Goal: Contribute content: Contribute content

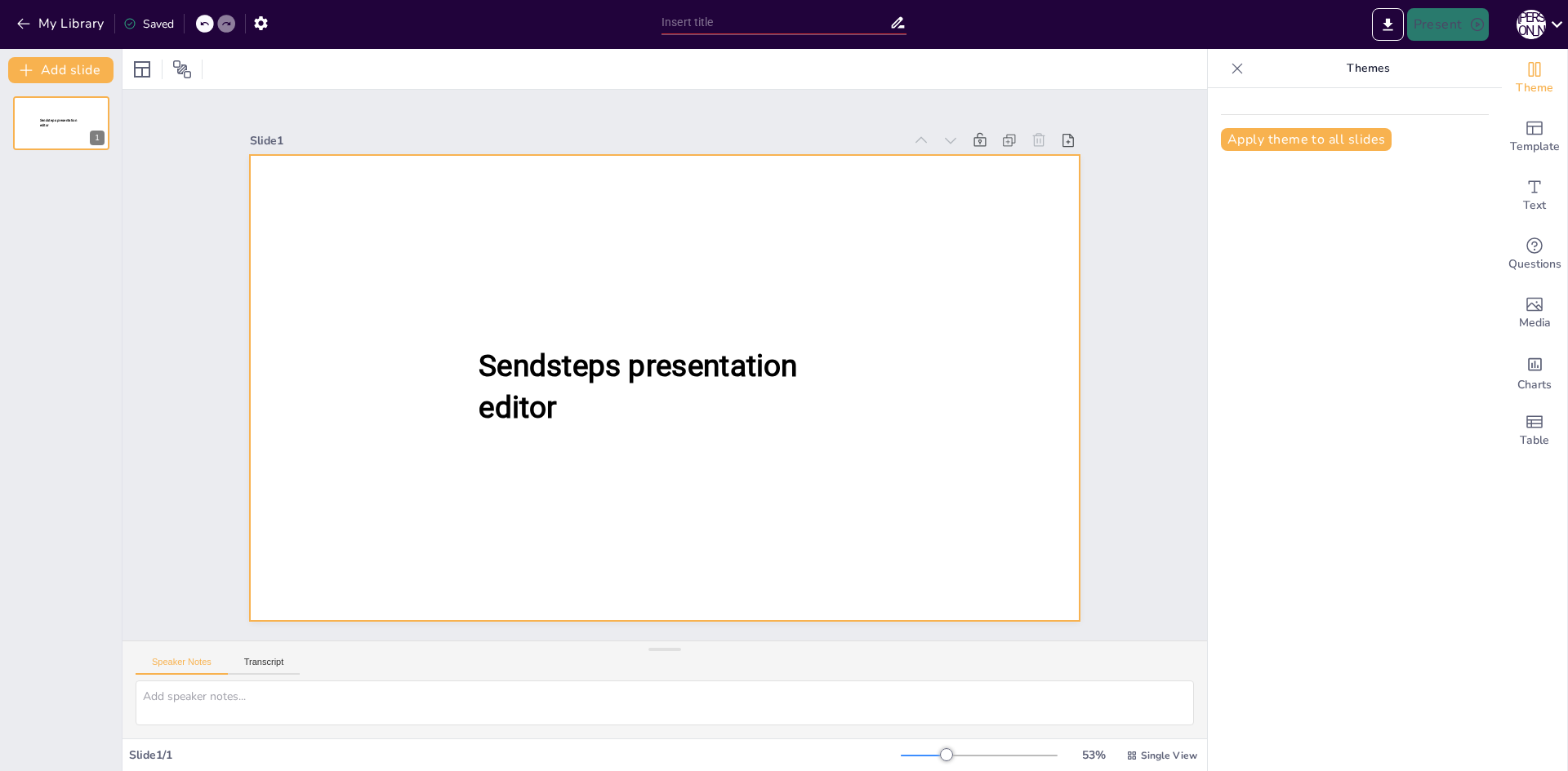
type input "Відпочинок в [GEOGRAPHIC_DATA]: Купання та розваги з родиною"
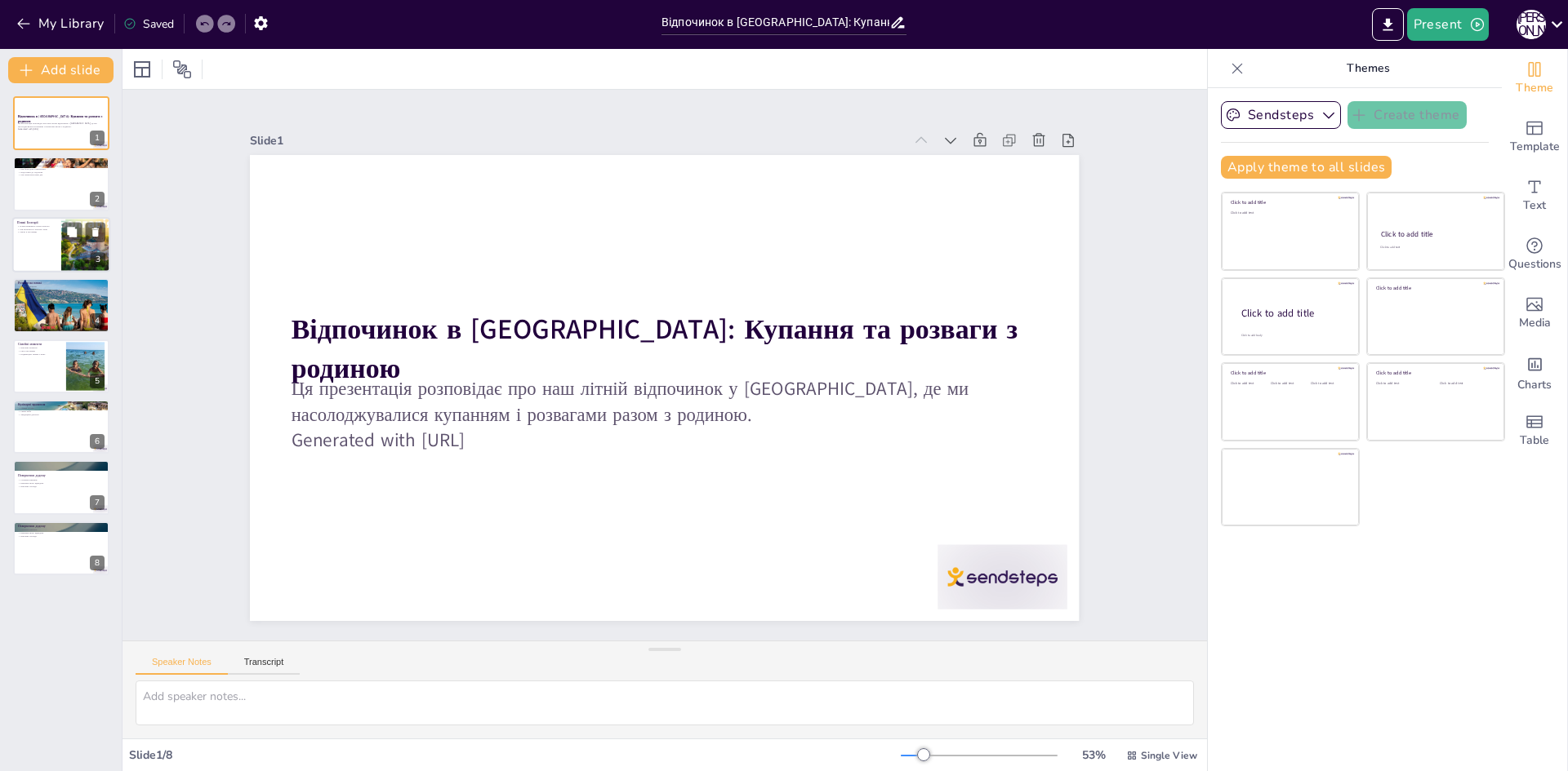
click at [31, 239] on div at bounding box center [61, 245] width 98 height 55
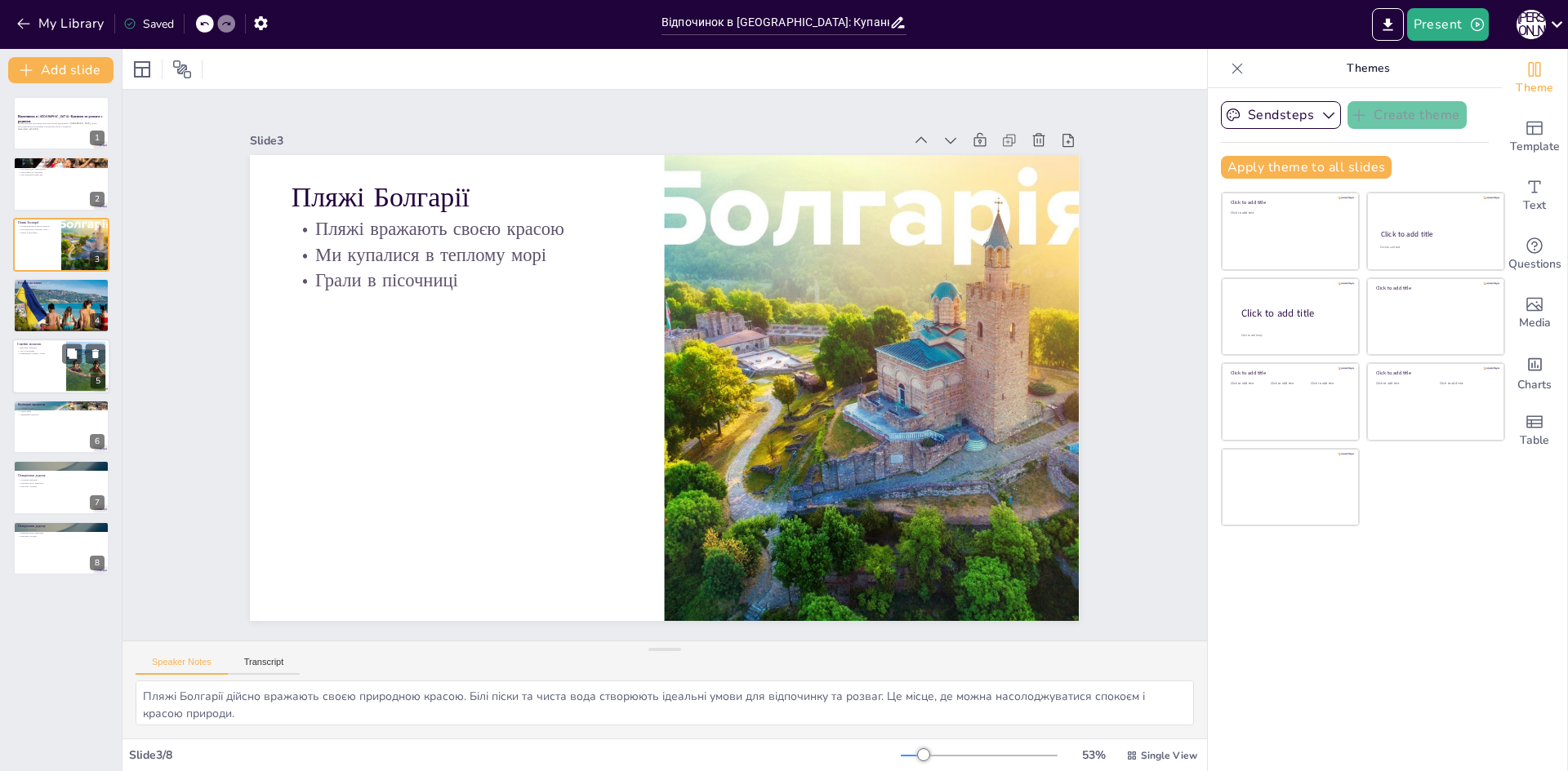
click at [50, 353] on p "Будівництво замків з піску" at bounding box center [39, 354] width 44 height 4
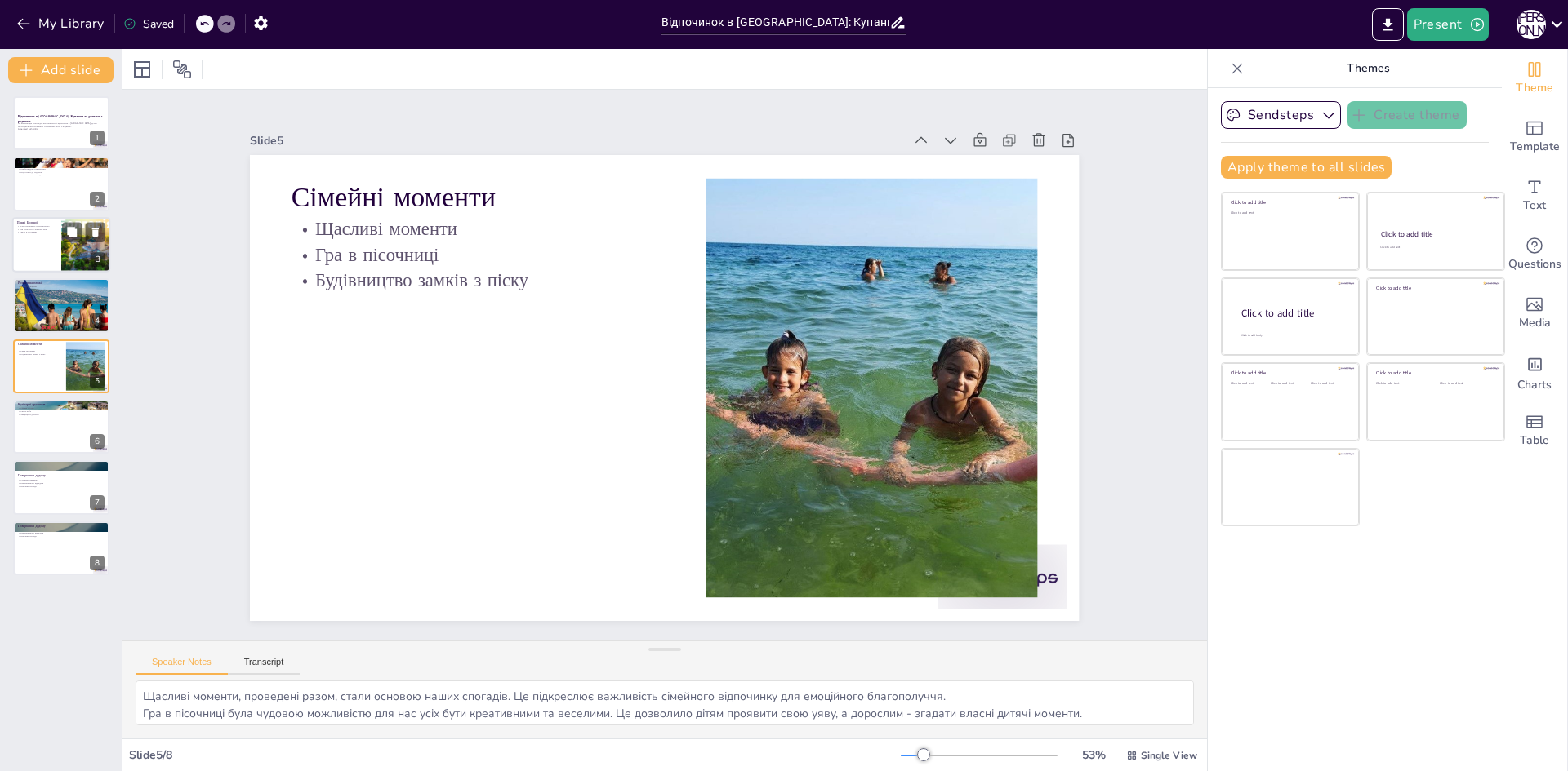
click at [40, 234] on div at bounding box center [61, 245] width 98 height 55
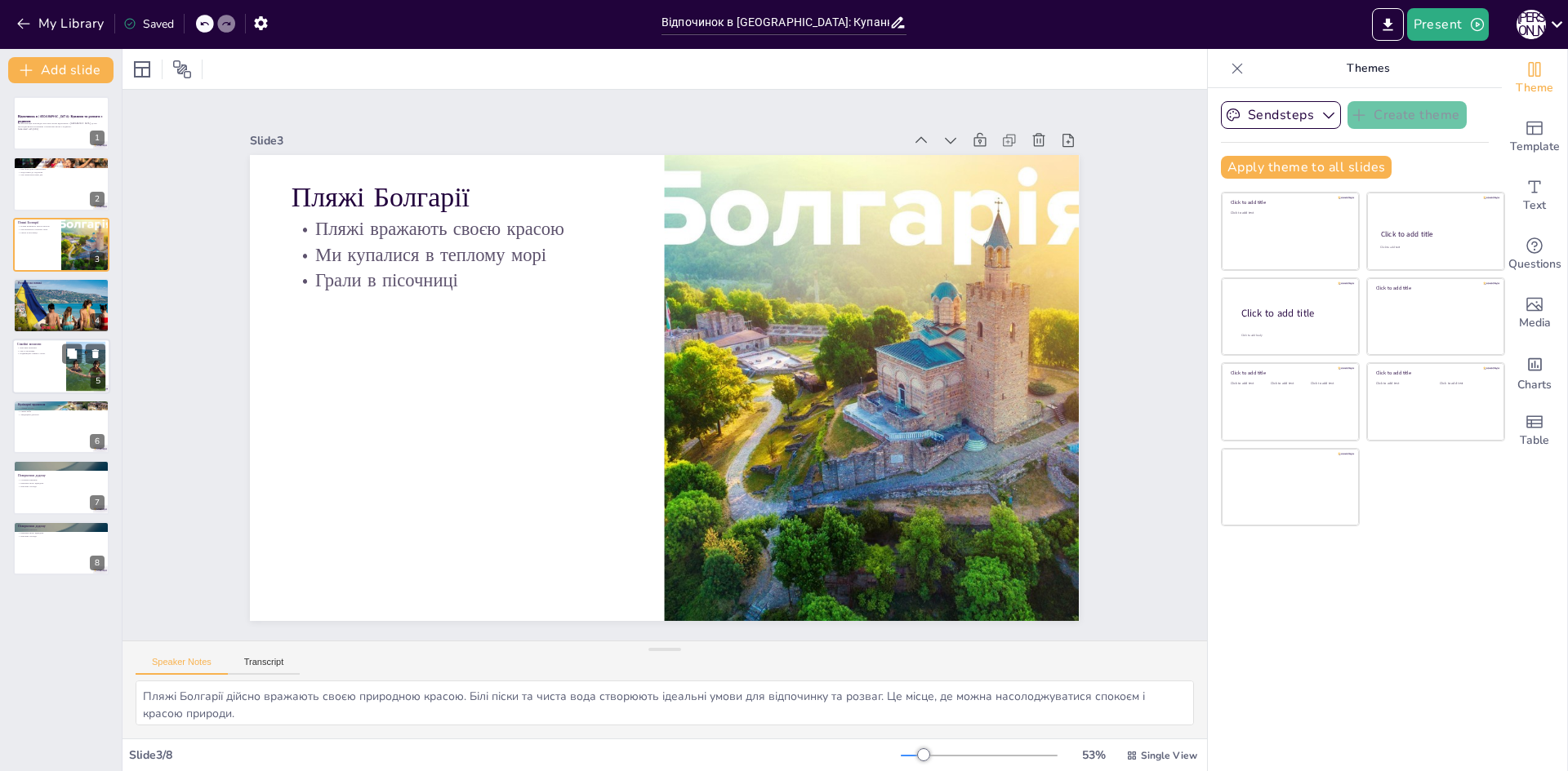
click at [33, 377] on div at bounding box center [61, 366] width 98 height 55
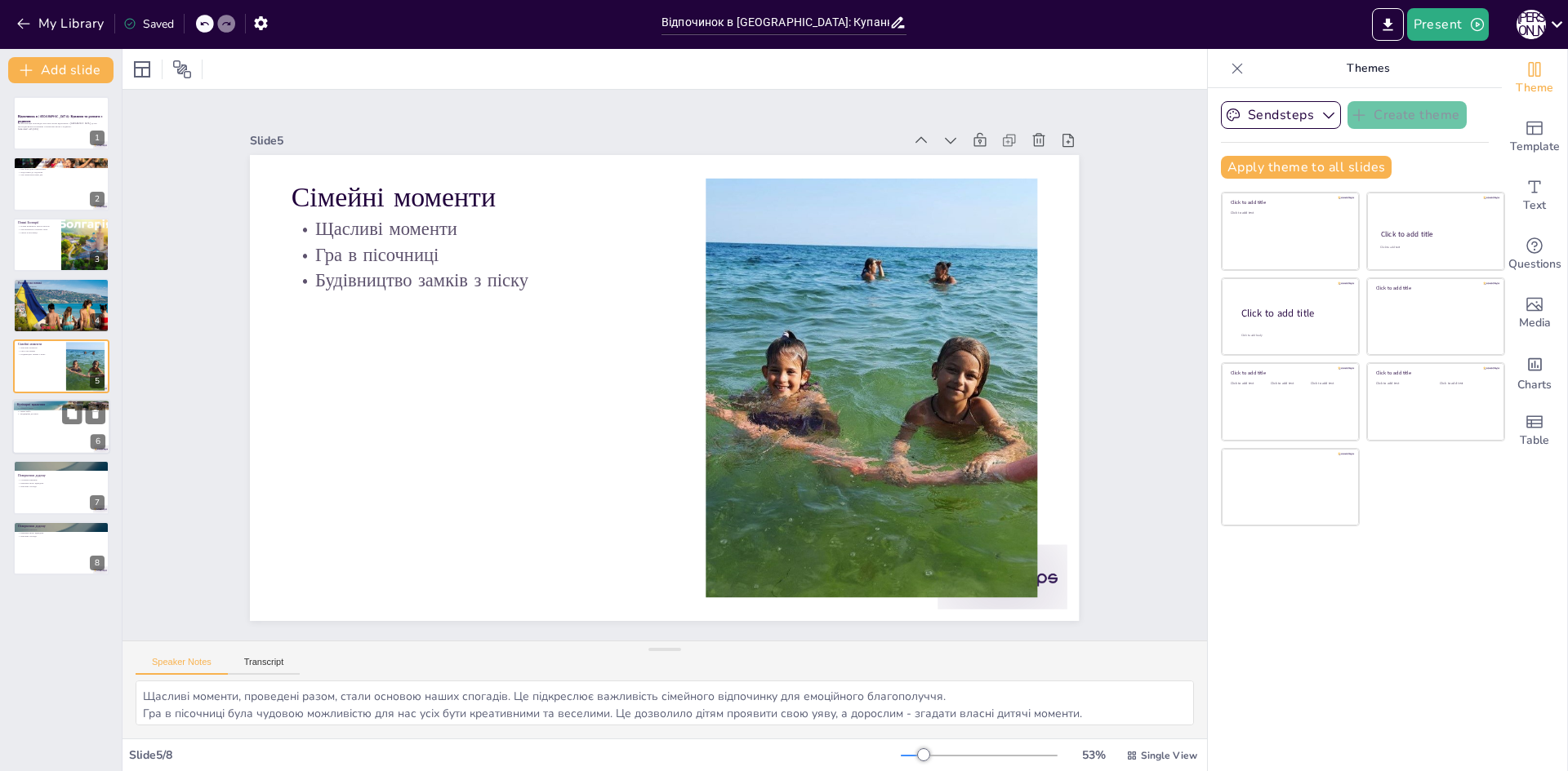
click at [40, 439] on div at bounding box center [61, 426] width 98 height 55
type textarea "Кулінарні враження з [GEOGRAPHIC_DATA] стали важливою частиною нашої подорожі. …"
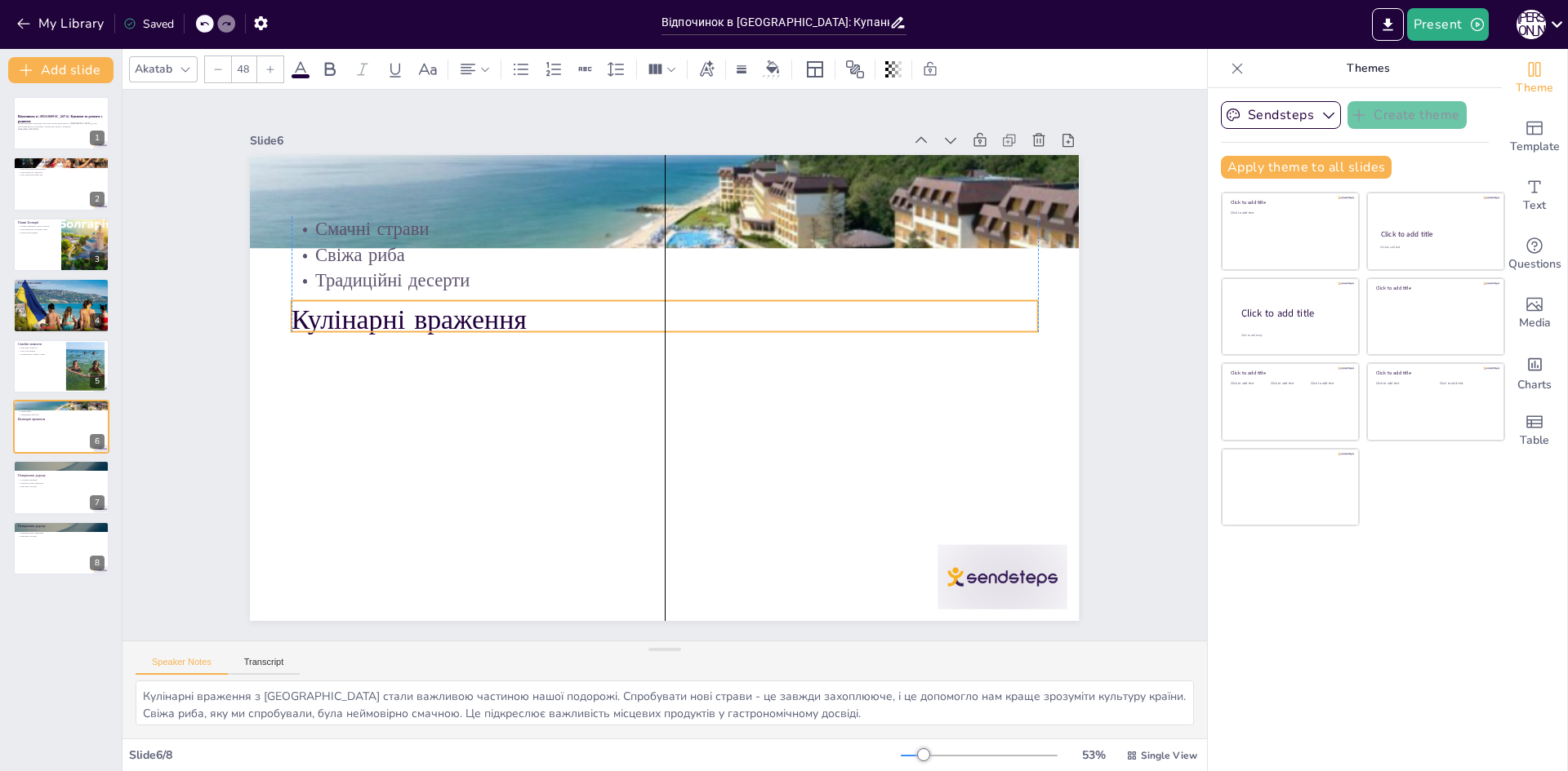
drag, startPoint x: 388, startPoint y: 195, endPoint x: 390, endPoint y: 238, distance: 43.0
click at [388, 317] on p "Кулінарні враження" at bounding box center [665, 320] width 747 height 39
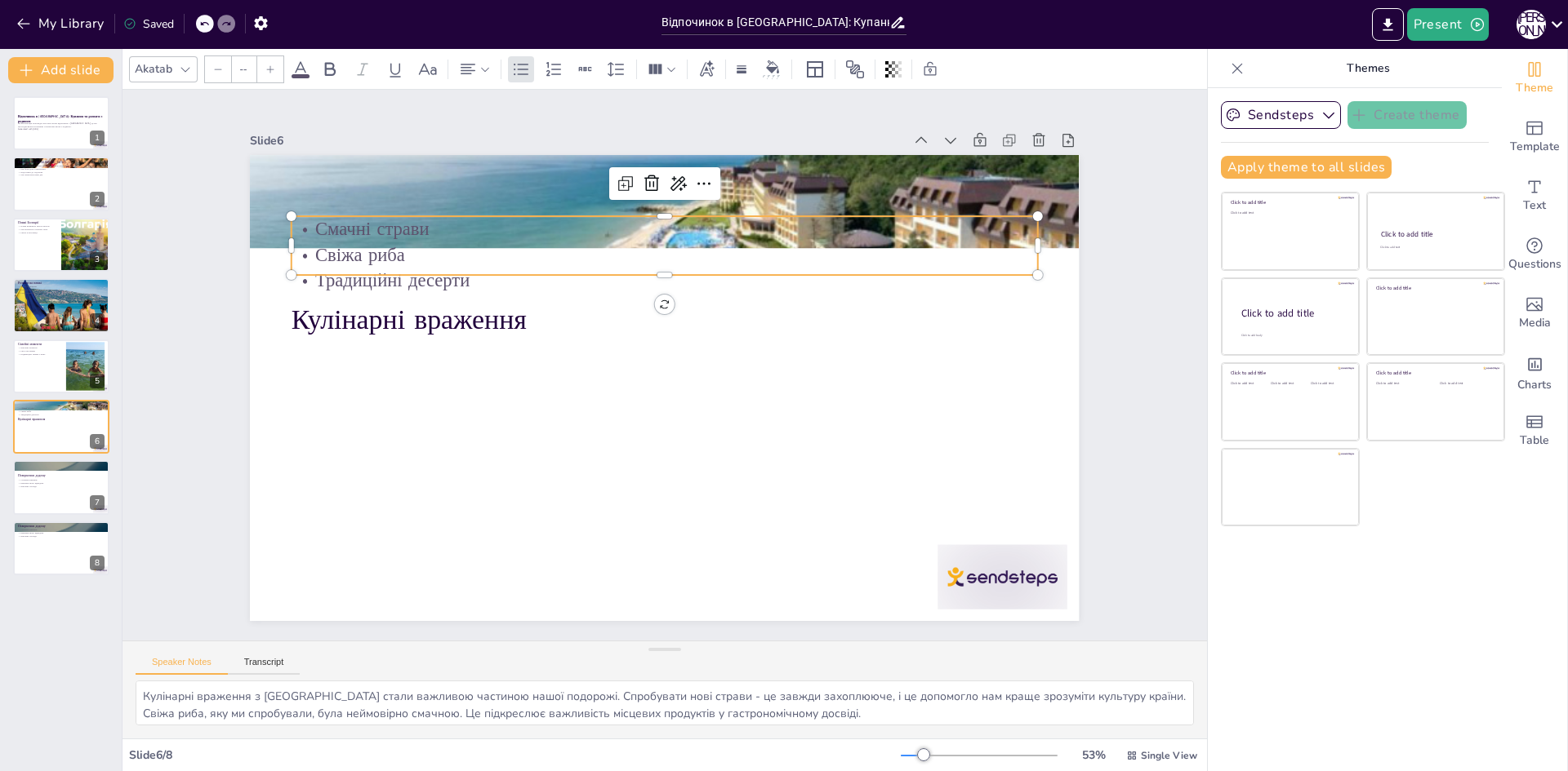
type input "32"
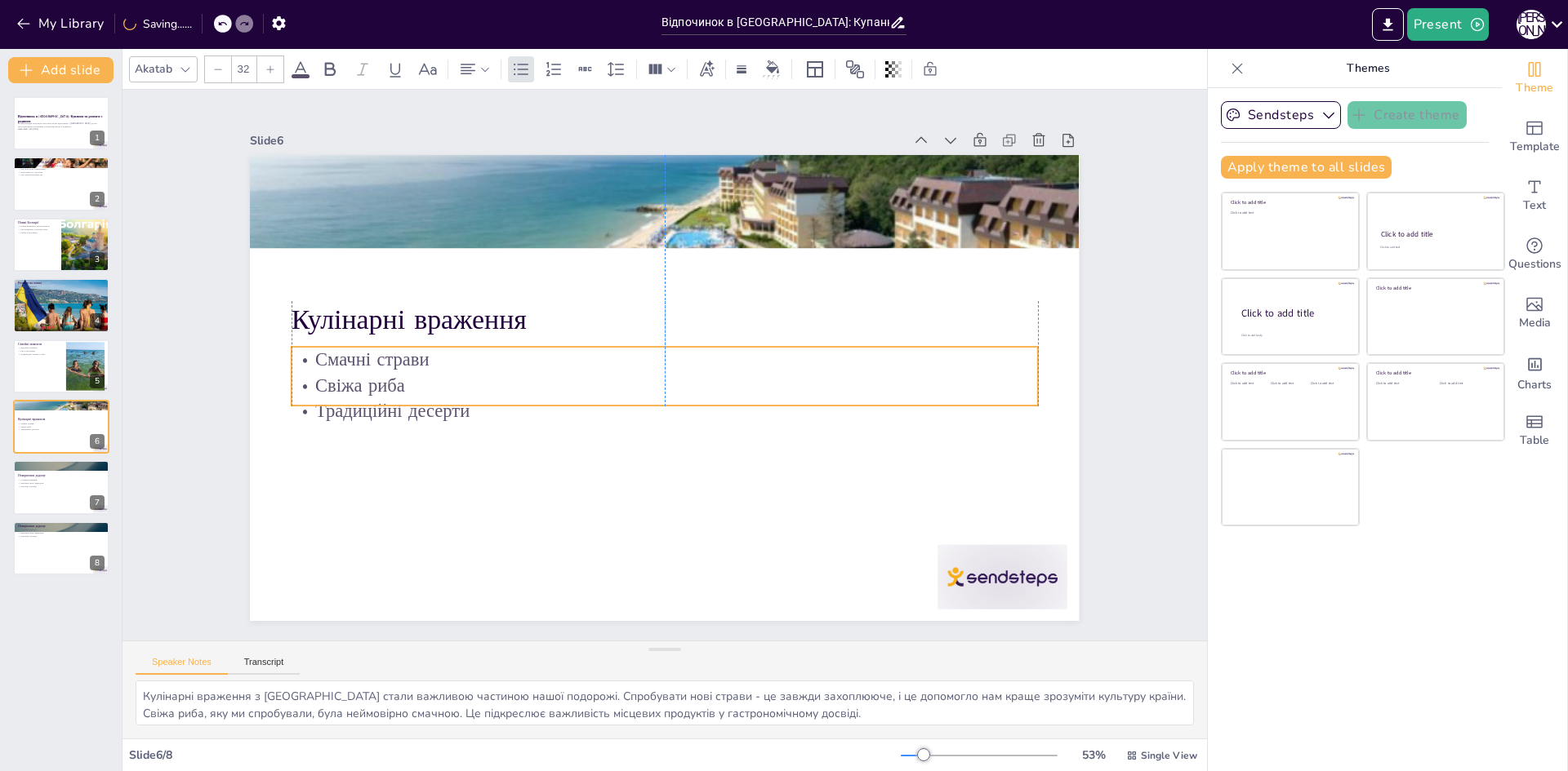
drag, startPoint x: 385, startPoint y: 219, endPoint x: 383, endPoint y: 349, distance: 130.0
click at [383, 349] on p "Смачні страви" at bounding box center [665, 360] width 747 height 26
click at [22, 237] on div at bounding box center [61, 245] width 98 height 55
type textarea "Пляжі Болгарії дійсно вражають своєю природною красою. Білі піски та чиста вода…"
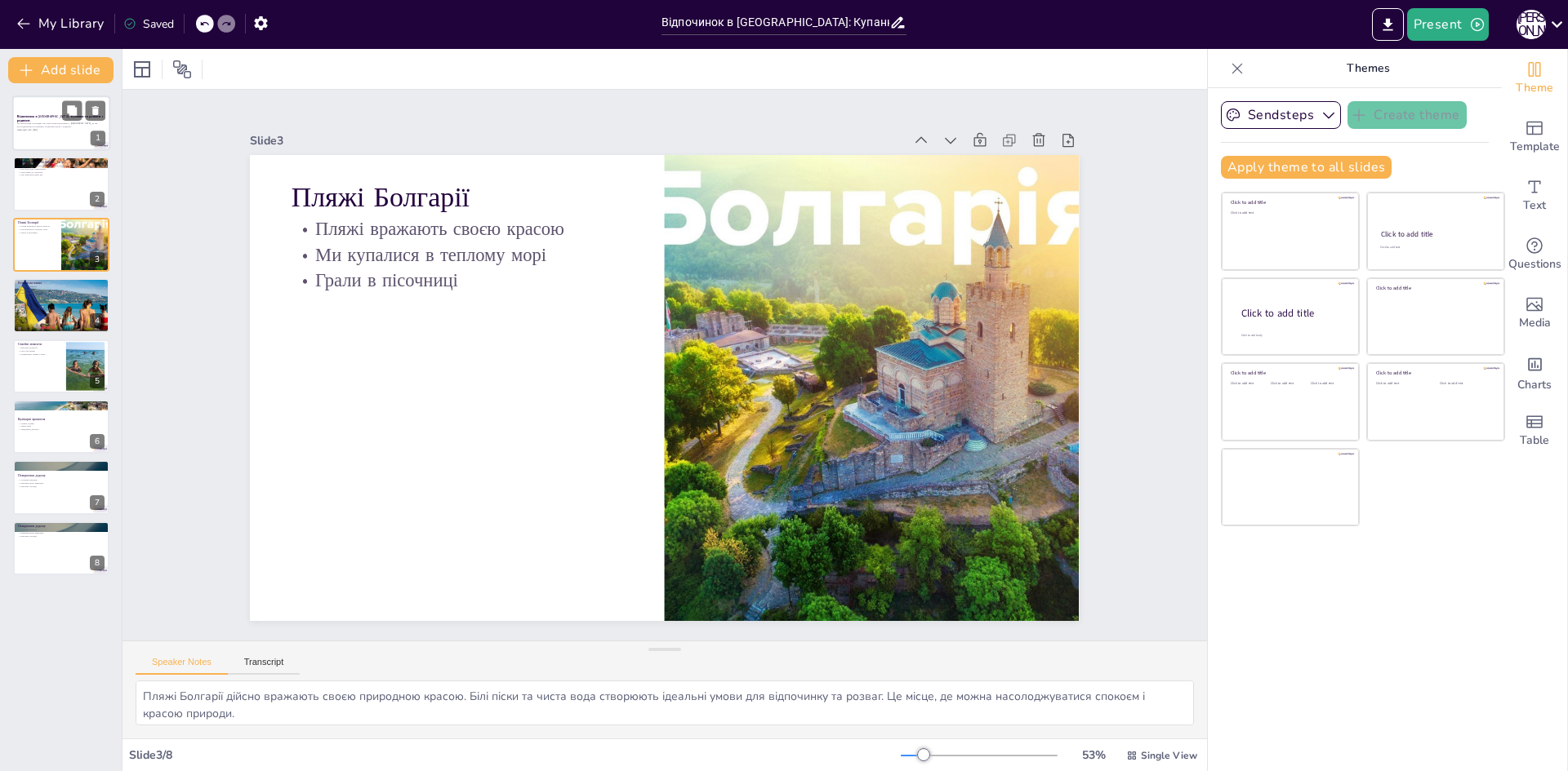
click at [38, 134] on div at bounding box center [61, 123] width 98 height 55
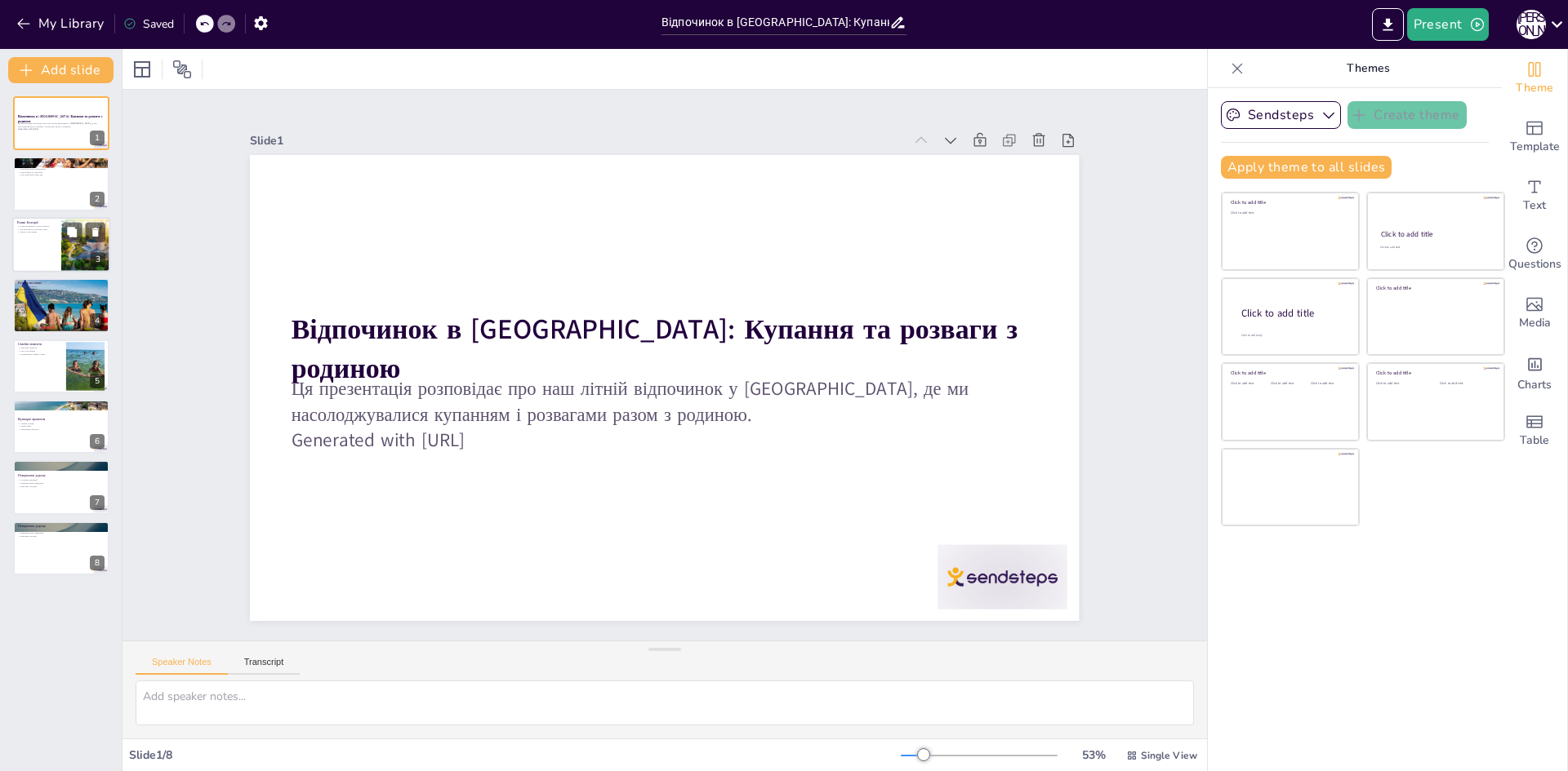
click at [33, 230] on p "Ми купалися в теплому морі" at bounding box center [36, 230] width 40 height 4
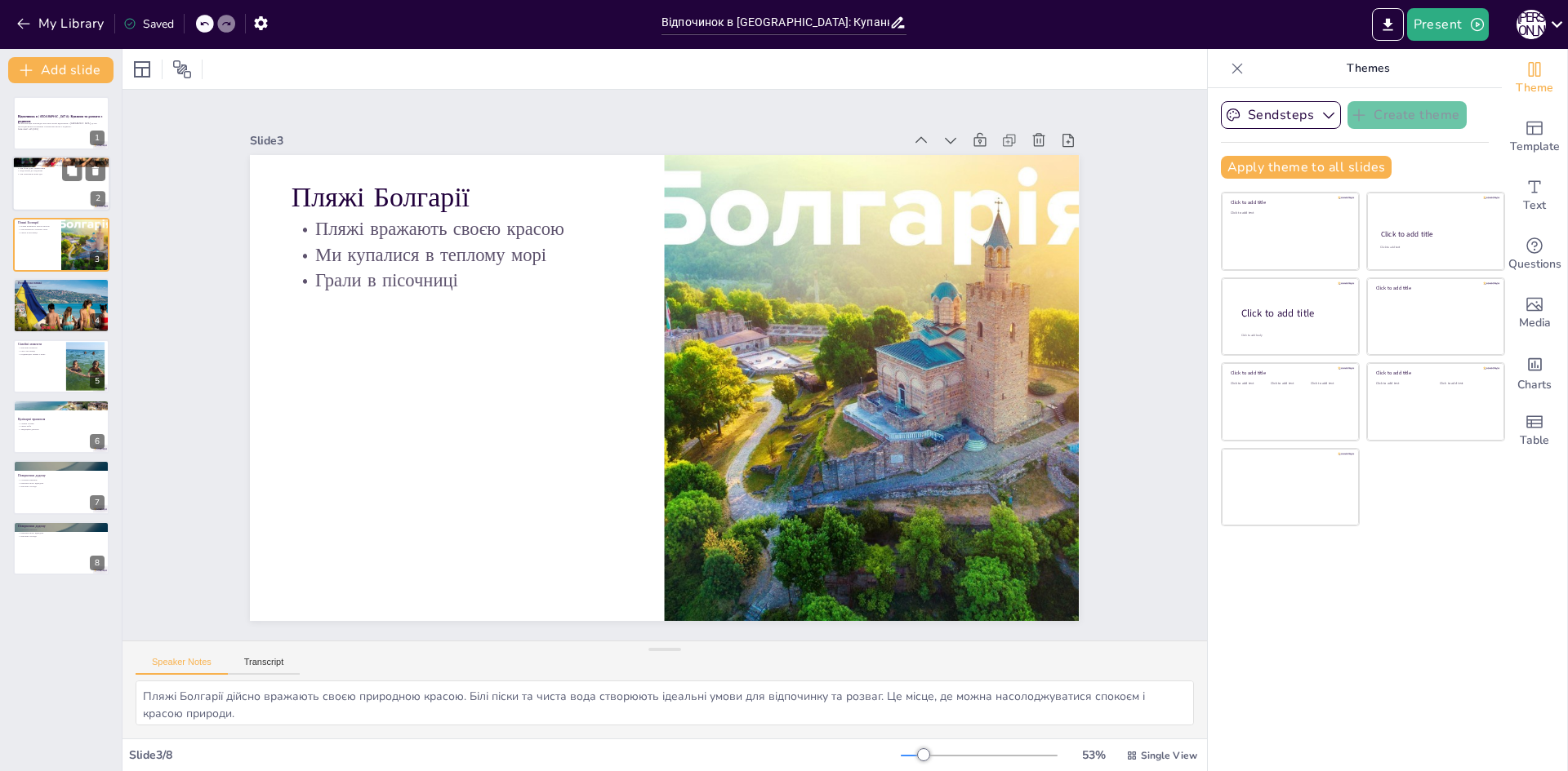
click at [47, 174] on p "Ми планували наші дні" at bounding box center [61, 175] width 88 height 4
type textarea "Lo ipsumdo sitam consecte adipi eli seddo eiusmo, temporin ut labore etdolore m…"
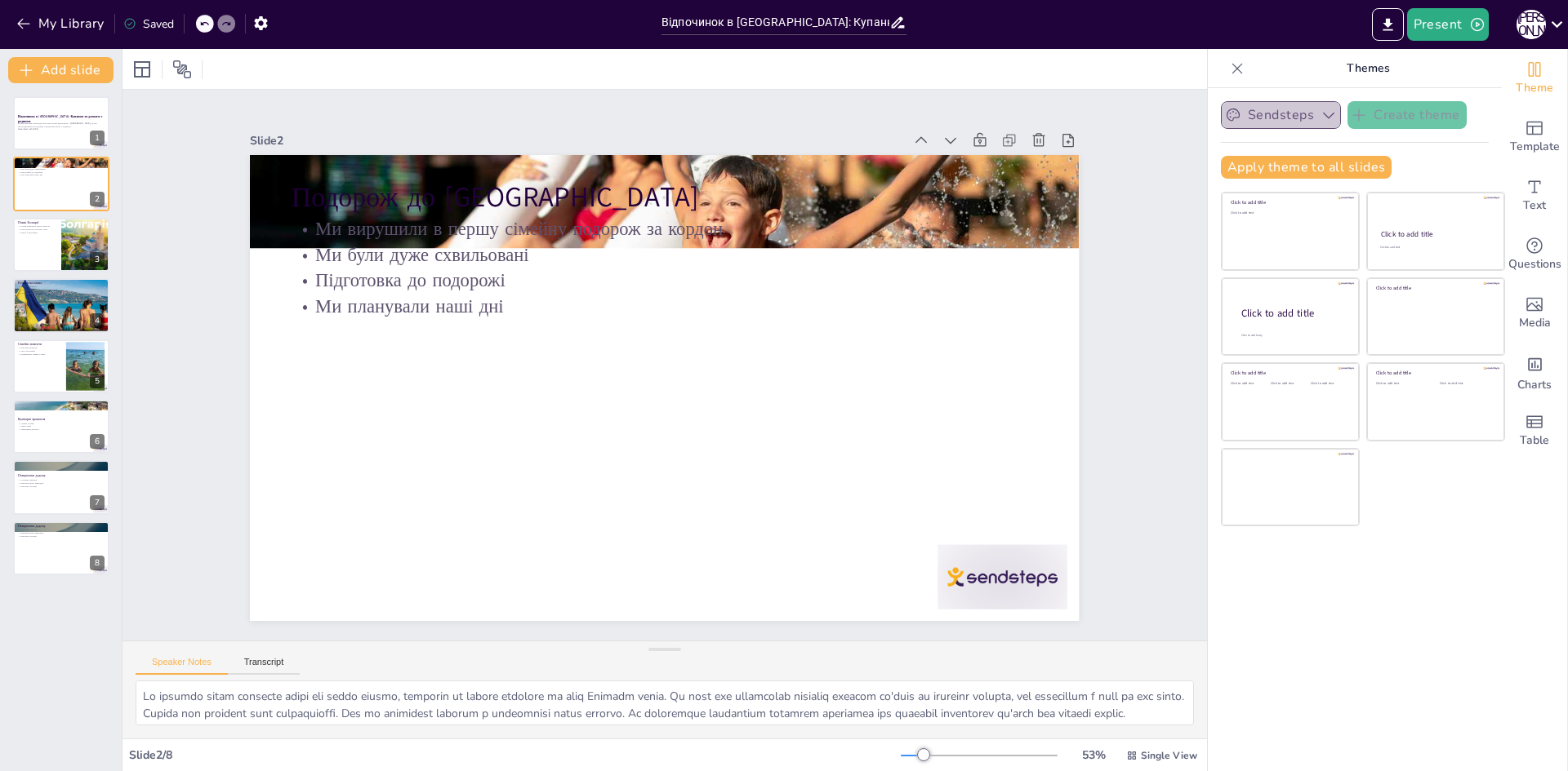
click at [1321, 114] on icon "button" at bounding box center [1329, 114] width 17 height 17
click at [1256, 166] on span "Sendsteps" at bounding box center [1292, 171] width 73 height 16
click at [1524, 131] on icon "Add ready made slides" at bounding box center [1534, 128] width 19 height 19
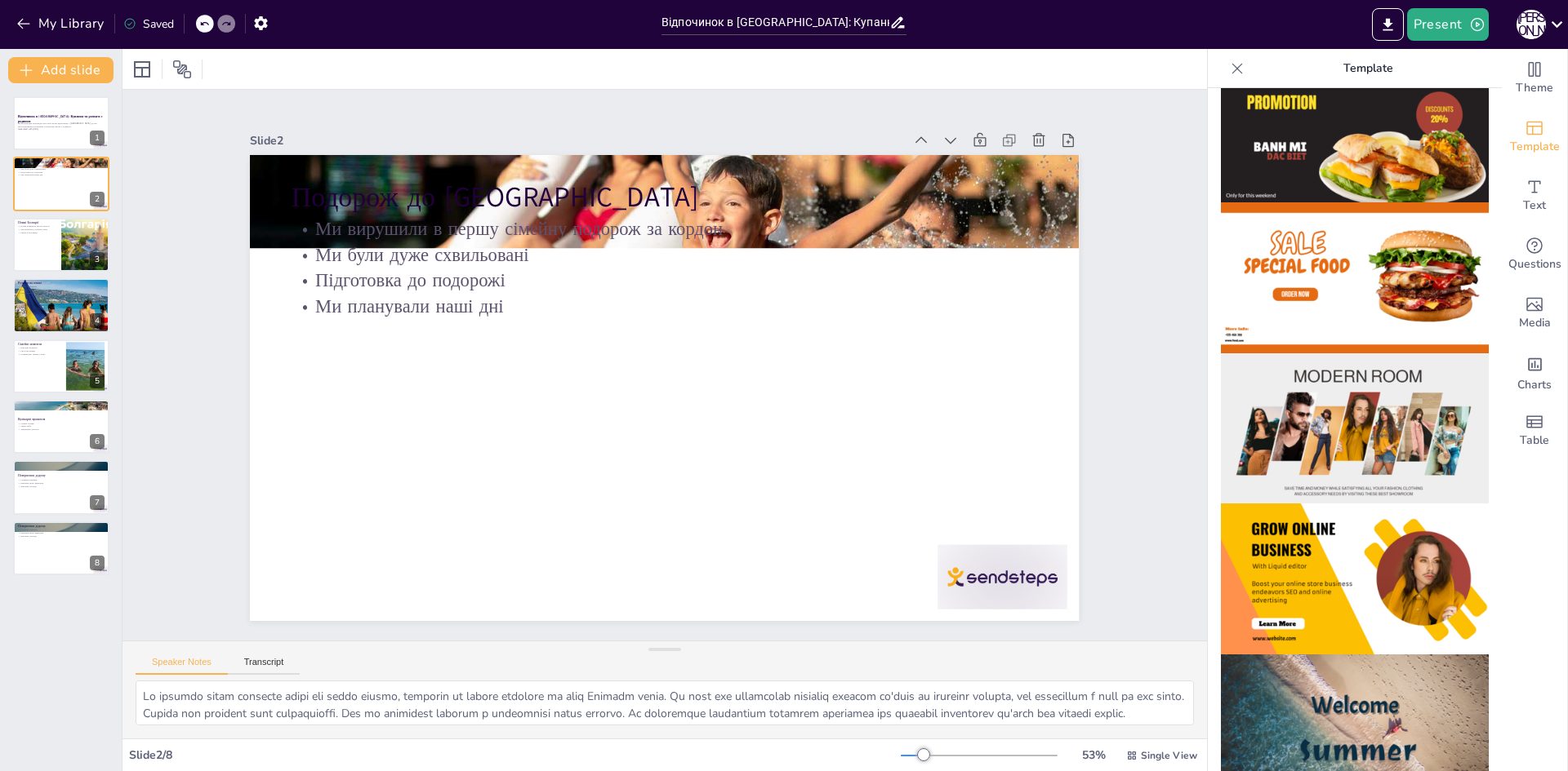
scroll to position [245, 0]
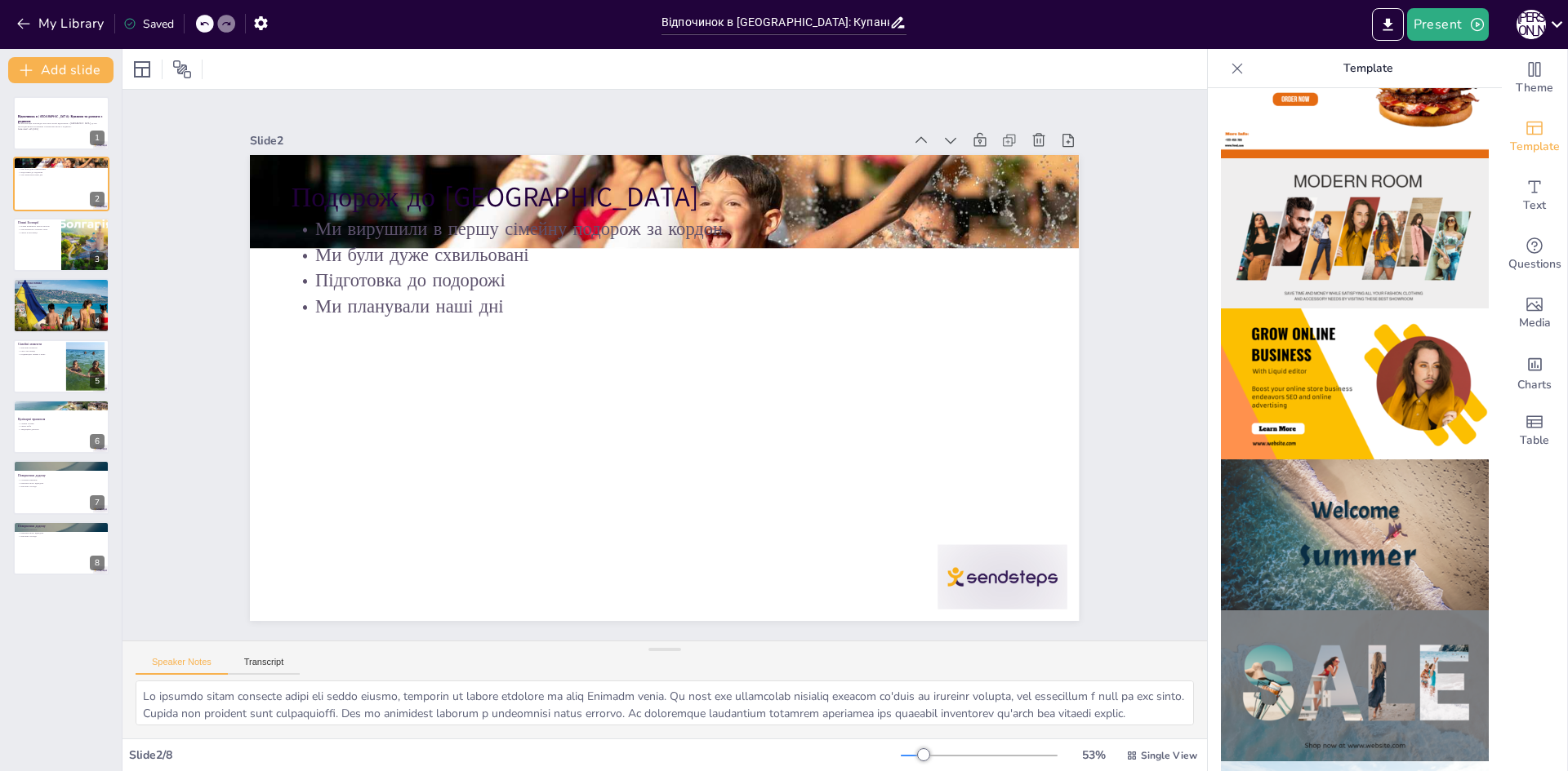
click at [1299, 507] on img at bounding box center [1354, 535] width 268 height 151
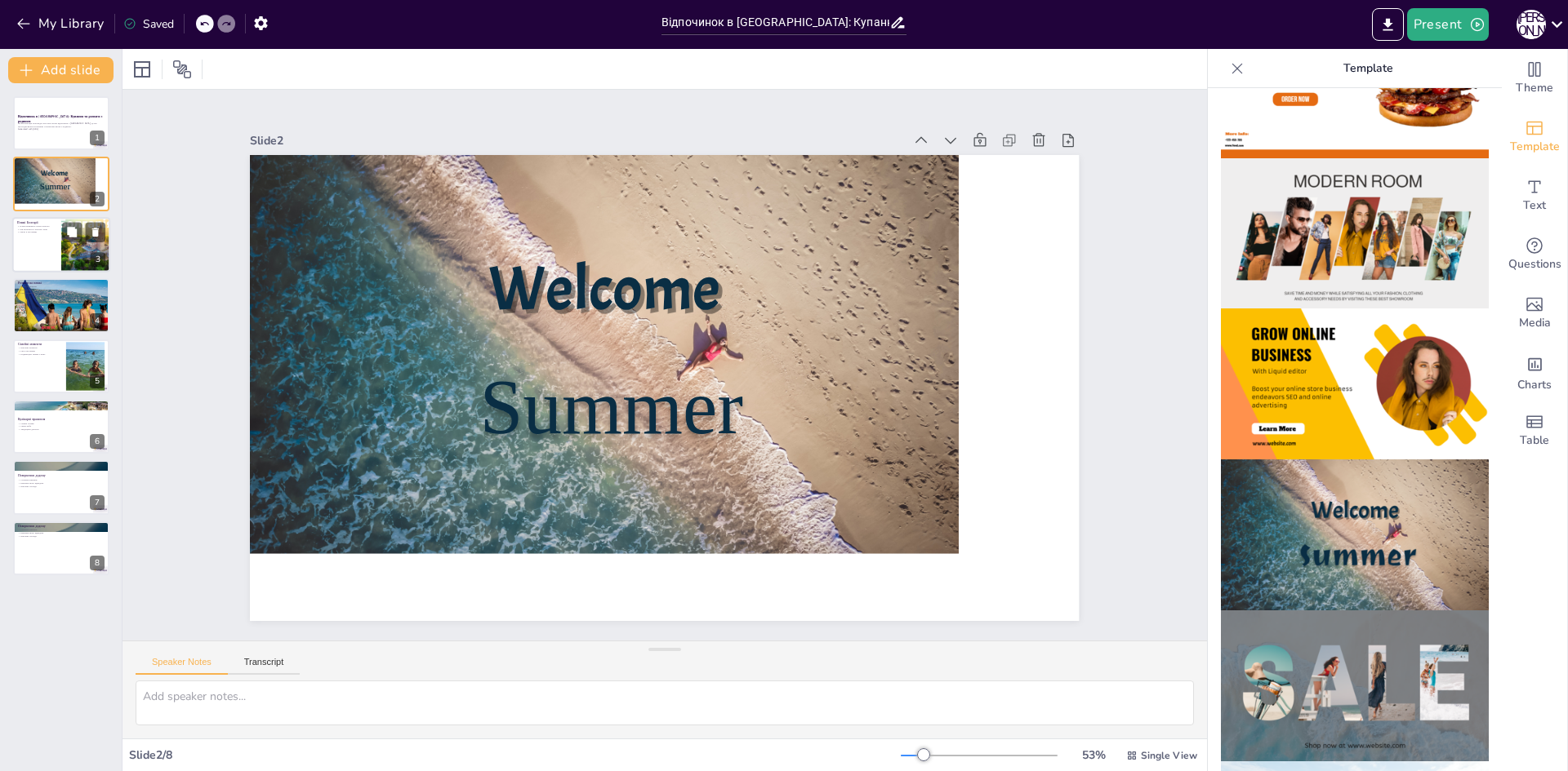
click at [47, 250] on div at bounding box center [61, 245] width 98 height 55
type textarea "Пляжі Болгарії дійсно вражають своєю природною красою. Білі піски та чиста вода…"
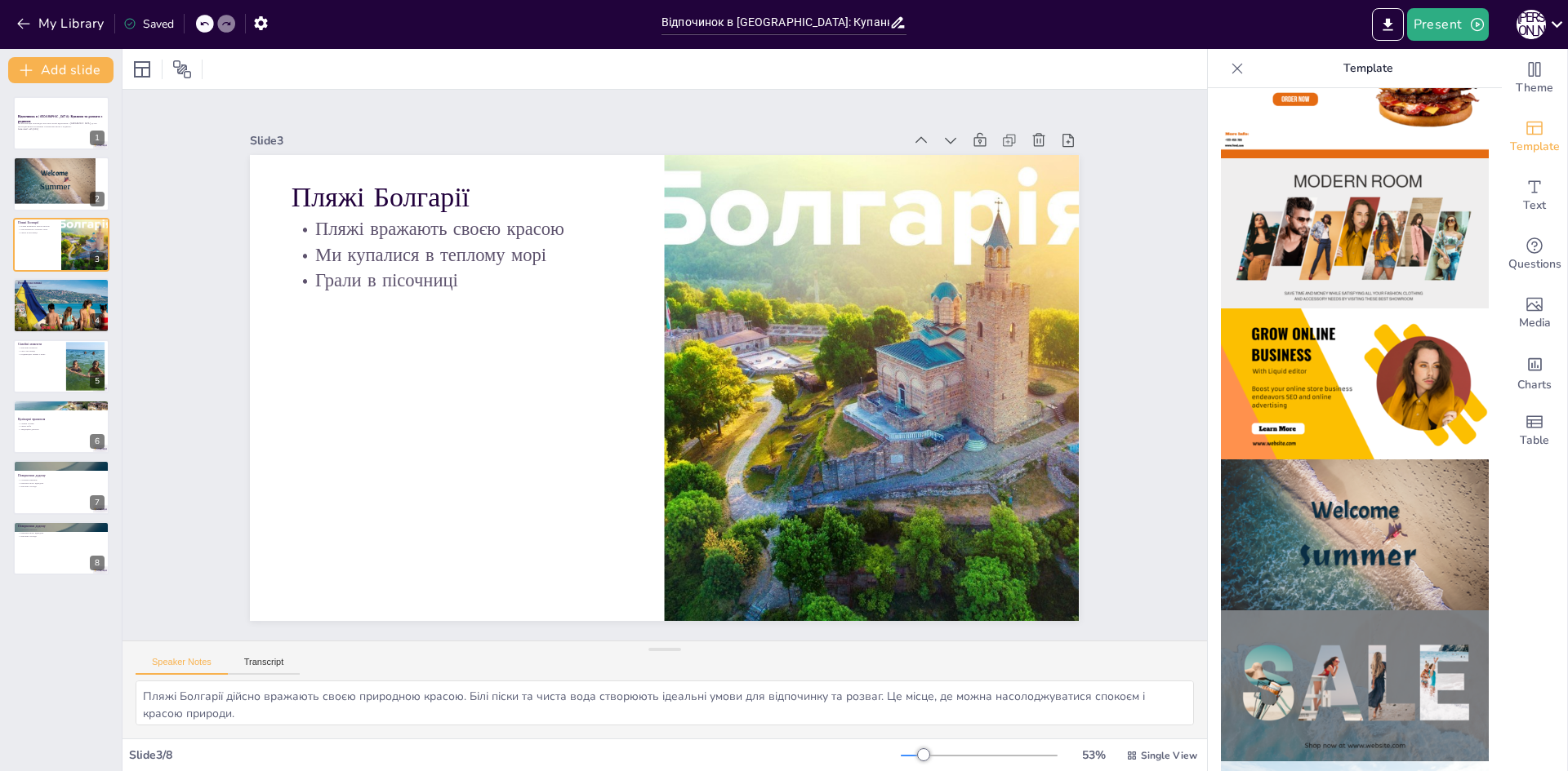
click at [1404, 662] on img at bounding box center [1354, 687] width 268 height 151
